Goal: Check status: Check status

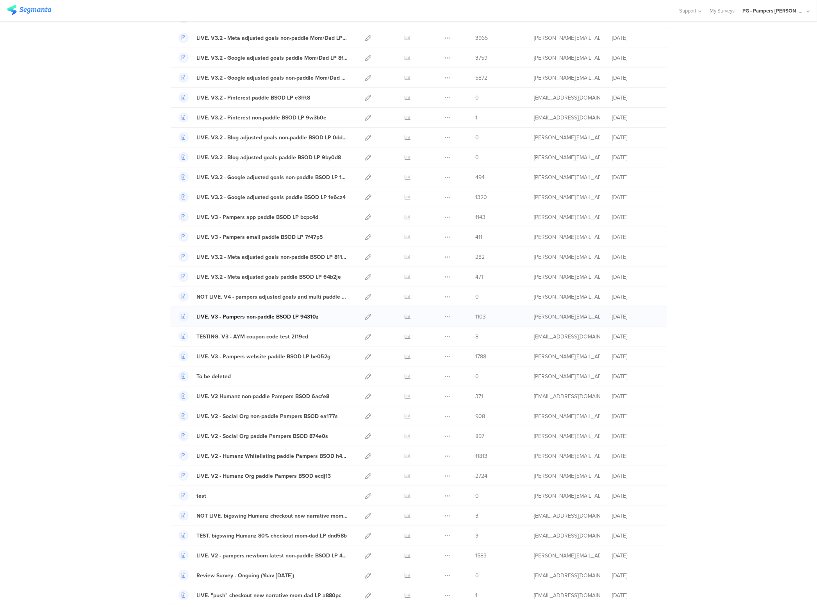
scroll to position [114, 0]
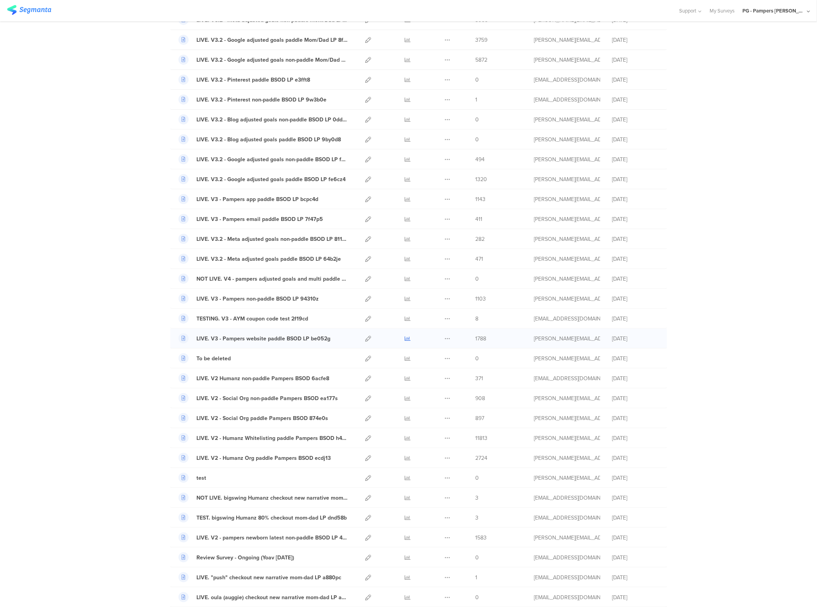
click at [405, 339] on icon at bounding box center [408, 339] width 6 height 6
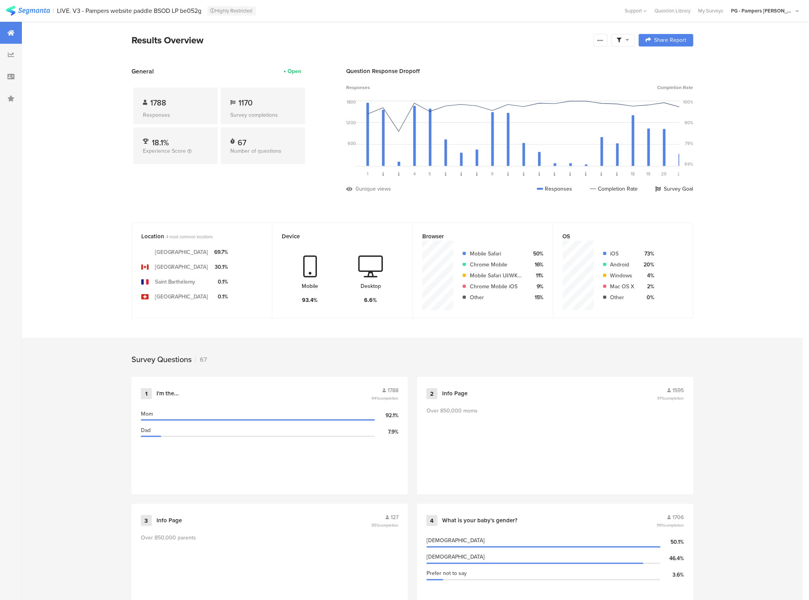
drag, startPoint x: 402, startPoint y: 377, endPoint x: 400, endPoint y: 372, distance: 6.1
click at [402, 377] on div "1 I'm the... 1788 94% completion Mom [DEMOGRAPHIC_DATA].1% Dad [DEMOGRAPHIC_DAT…" at bounding box center [270, 435] width 276 height 117
